Goal: Check status: Check status

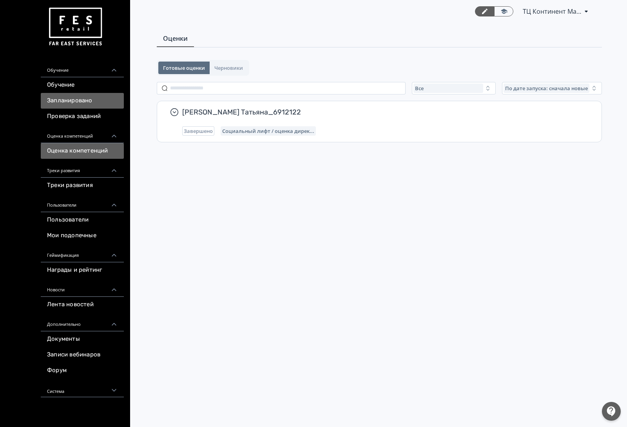
click at [84, 108] on link "Запланировано" at bounding box center [82, 101] width 83 height 16
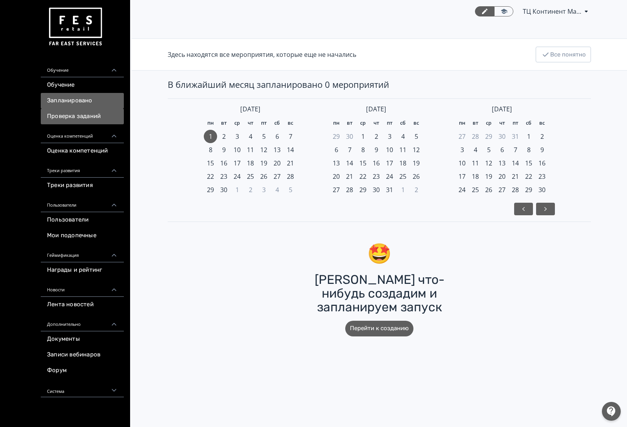
click at [81, 117] on link "Проверка заданий" at bounding box center [82, 116] width 83 height 16
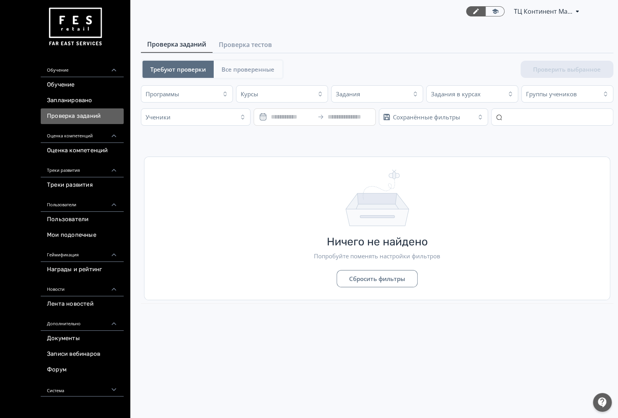
click at [243, 70] on span "Все проверенные" at bounding box center [248, 69] width 53 height 8
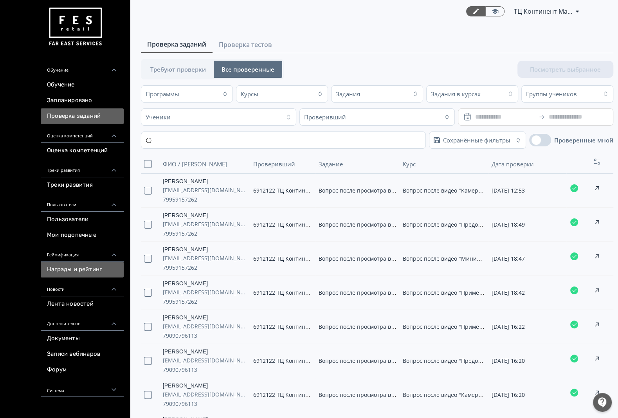
click at [96, 272] on link "Награды и рейтинг" at bounding box center [82, 270] width 83 height 16
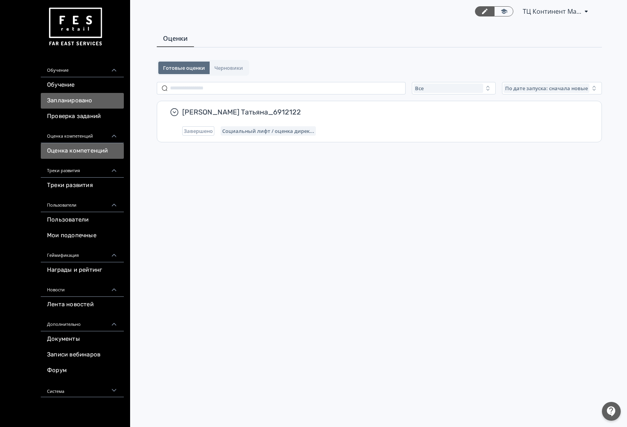
click at [61, 108] on link "Запланировано" at bounding box center [82, 101] width 83 height 16
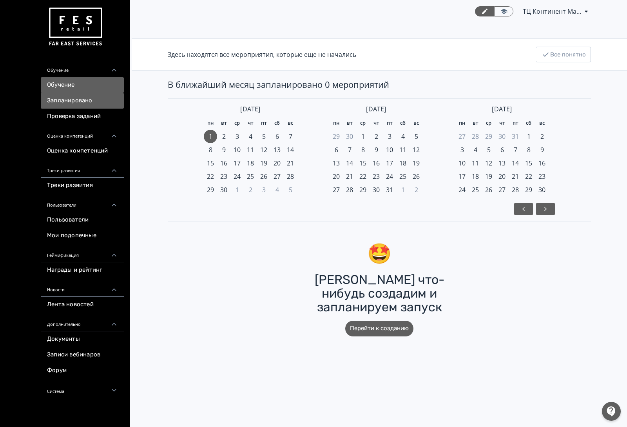
click at [61, 89] on link "Обучение" at bounding box center [82, 85] width 83 height 16
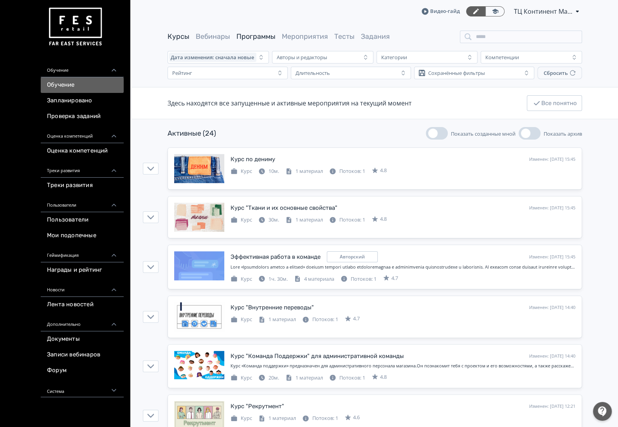
click at [275, 38] on link "Программы" at bounding box center [256, 36] width 39 height 9
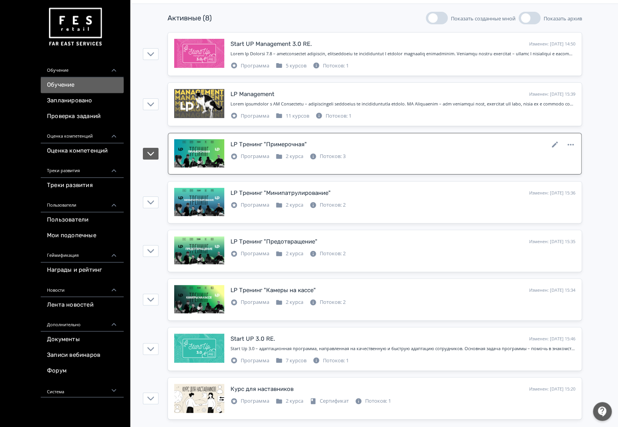
scroll to position [111, 0]
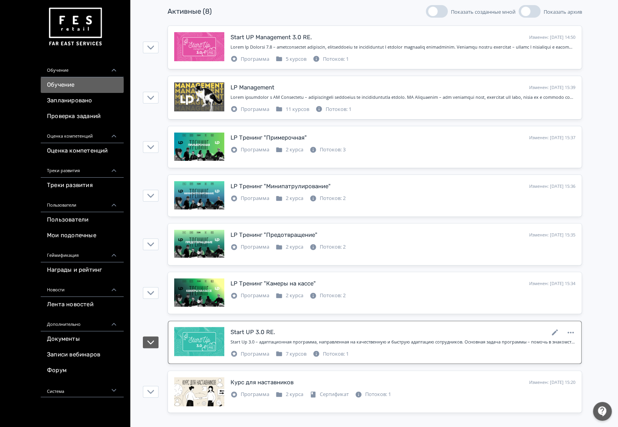
click at [314, 352] on icon at bounding box center [317, 354] width 6 height 6
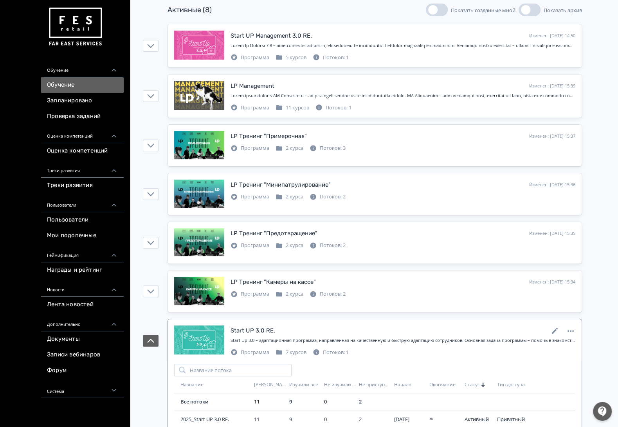
scroll to position [183, 0]
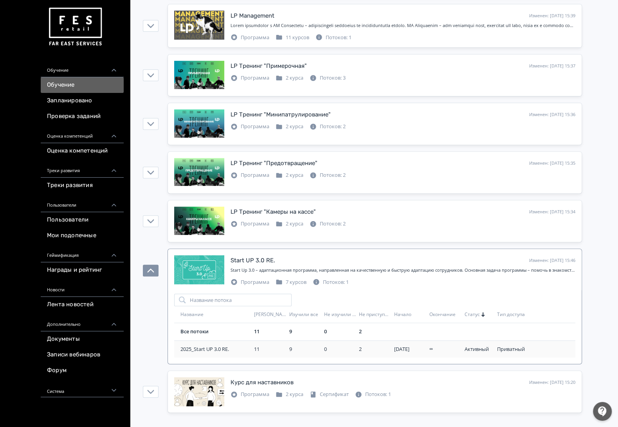
click at [459, 342] on td "∞" at bounding box center [443, 348] width 35 height 17
click at [450, 349] on div "∞" at bounding box center [445, 349] width 32 height 8
click at [190, 349] on span "2025_Start UP 3.0 RE." at bounding box center [216, 349] width 70 height 8
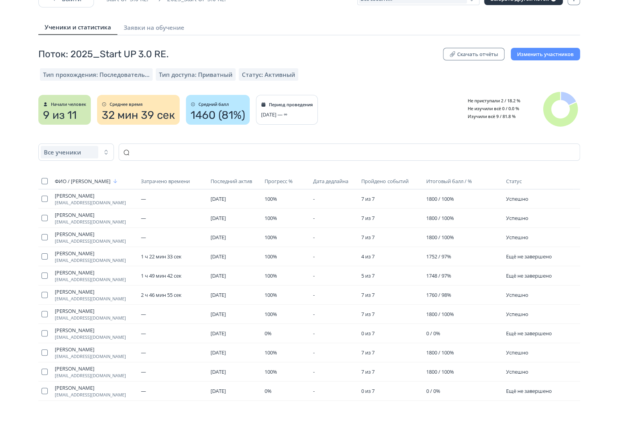
scroll to position [41, 0]
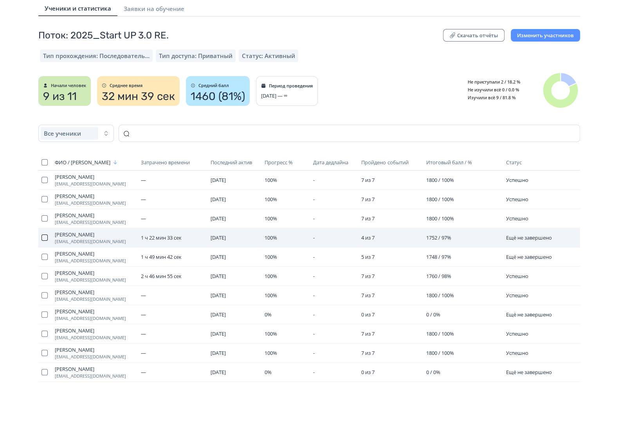
click at [45, 236] on button "button" at bounding box center [45, 237] width 6 height 6
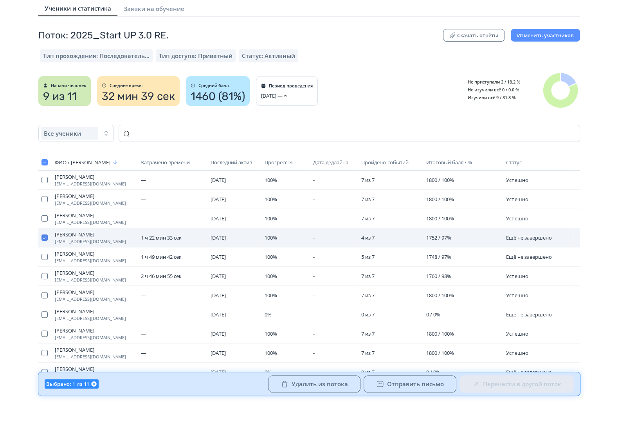
click at [44, 237] on button "button" at bounding box center [45, 237] width 6 height 6
